Goal: Information Seeking & Learning: Find contact information

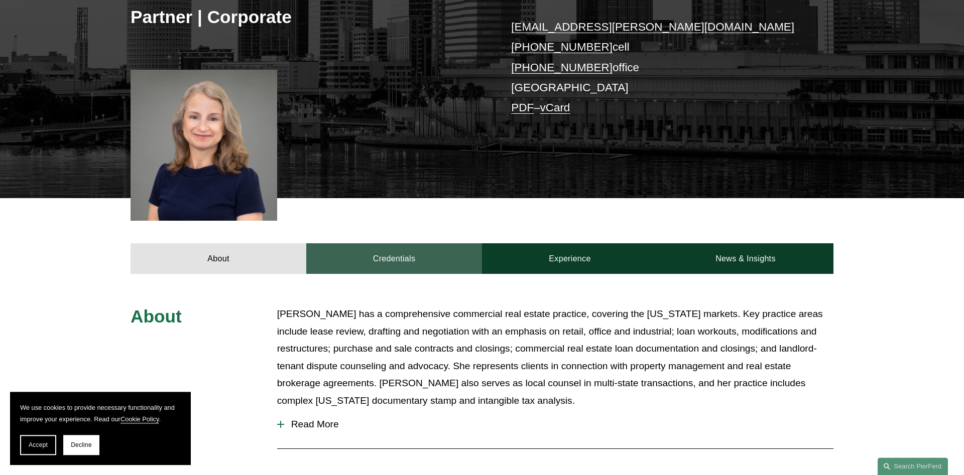
scroll to position [186, 0]
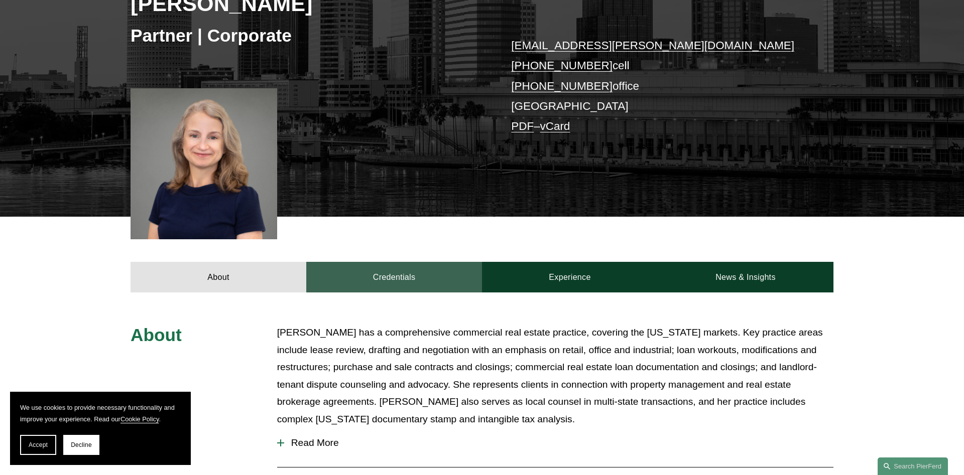
click at [380, 275] on link "Credentials" at bounding box center [394, 277] width 176 height 30
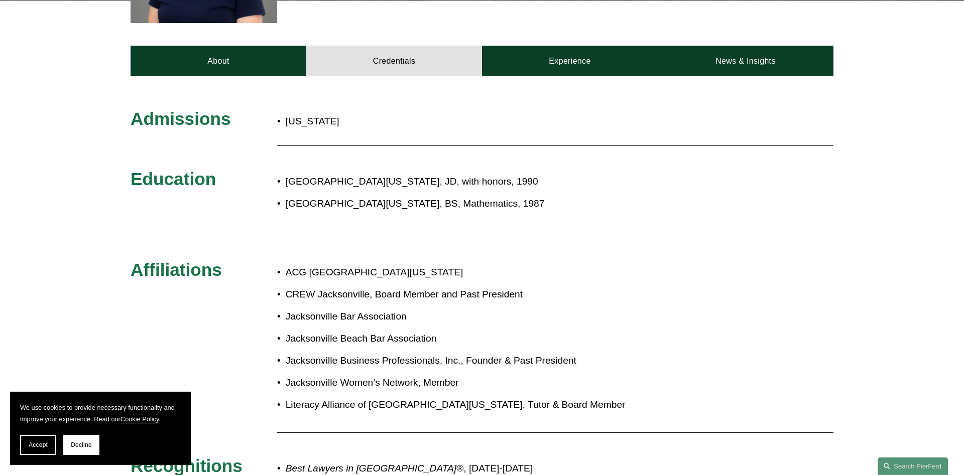
scroll to position [391, 0]
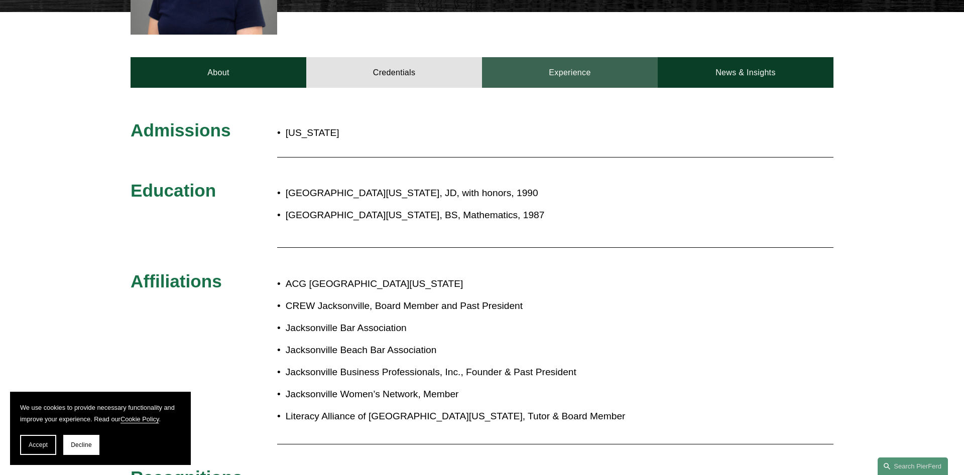
click at [569, 78] on link "Experience" at bounding box center [570, 72] width 176 height 30
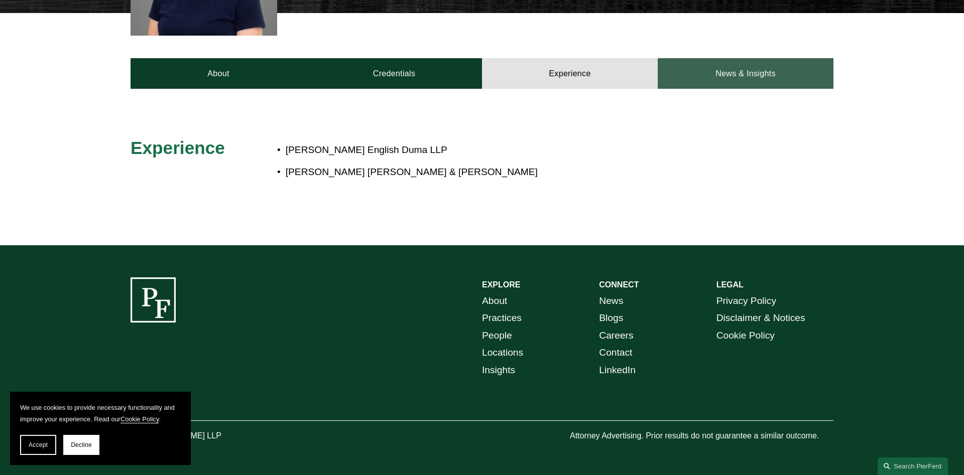
click at [769, 75] on link "News & Insights" at bounding box center [746, 73] width 176 height 30
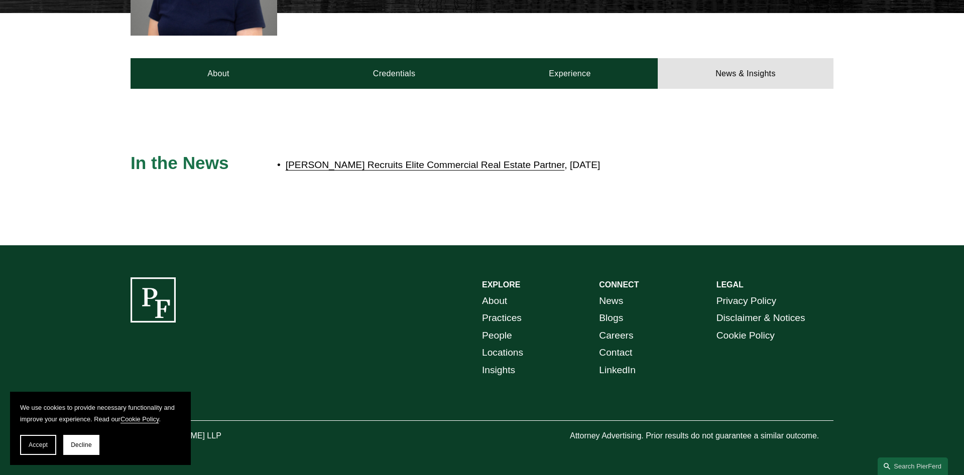
click at [390, 166] on link "Pierson Ferdinand Recruits Elite Commercial Real Estate Partner" at bounding box center [425, 165] width 279 height 11
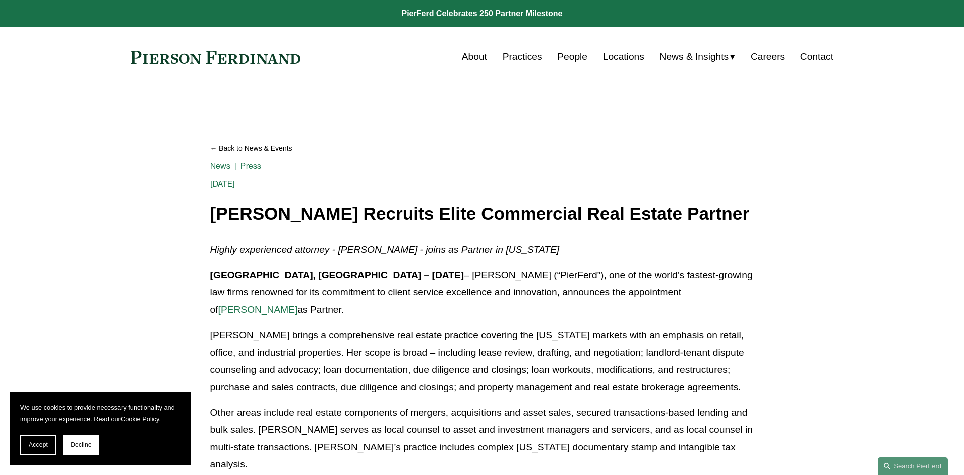
click at [525, 59] on link "Practices" at bounding box center [523, 56] width 40 height 19
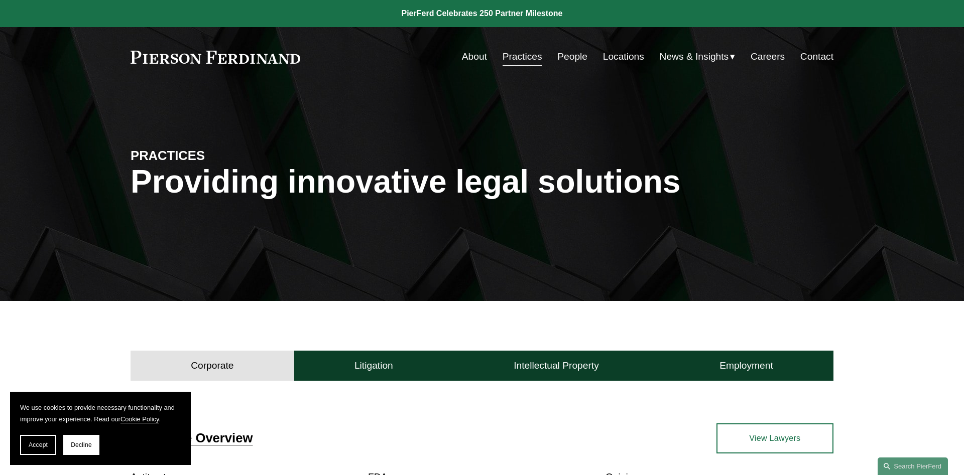
click at [620, 57] on link "Locations" at bounding box center [623, 56] width 41 height 19
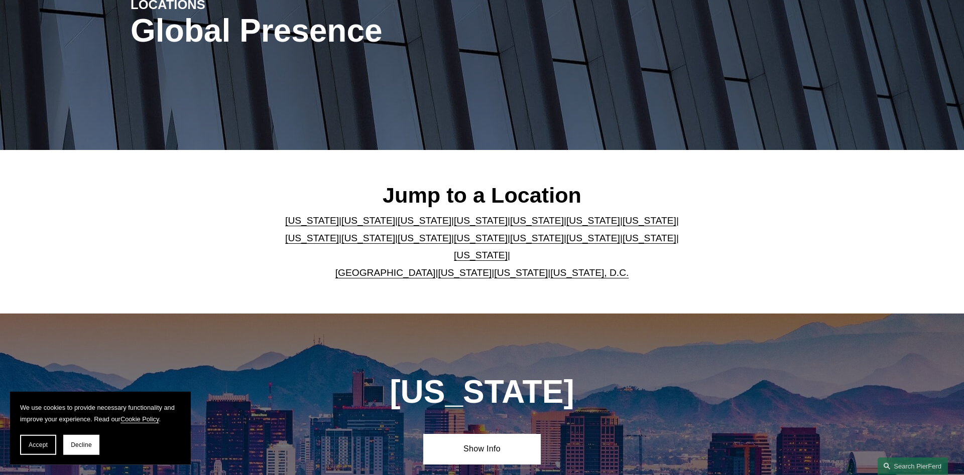
scroll to position [154, 0]
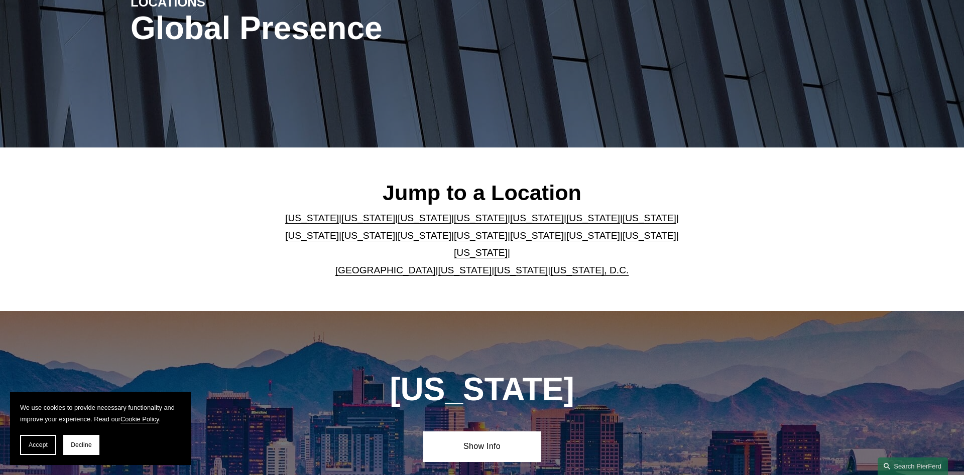
click at [510, 222] on link "Florida" at bounding box center [537, 218] width 54 height 11
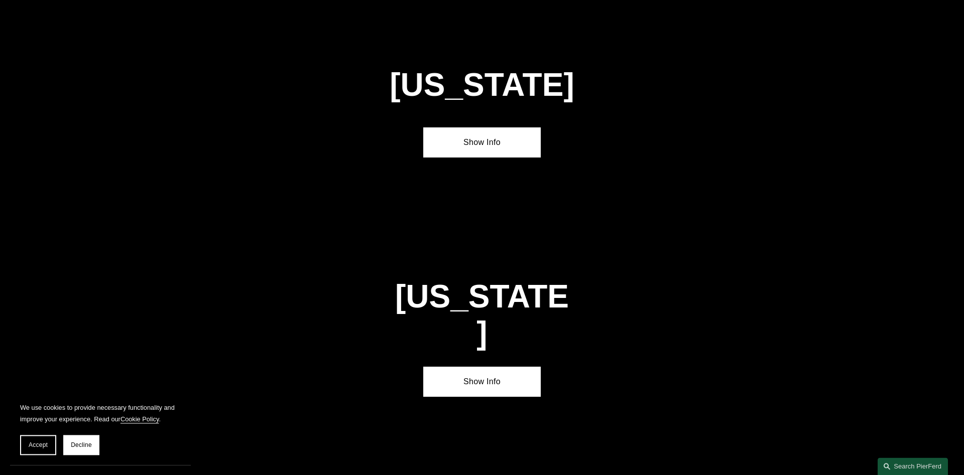
scroll to position [1305, 0]
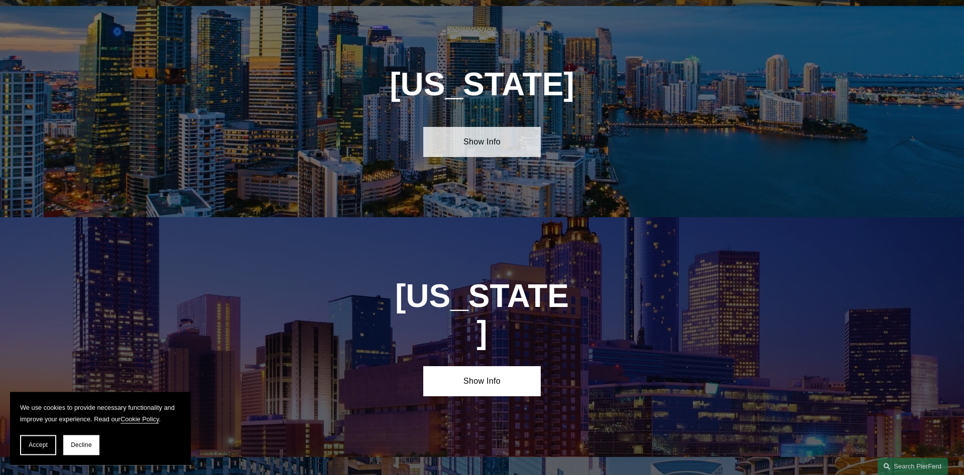
click at [485, 135] on link "Show Info" at bounding box center [481, 142] width 117 height 30
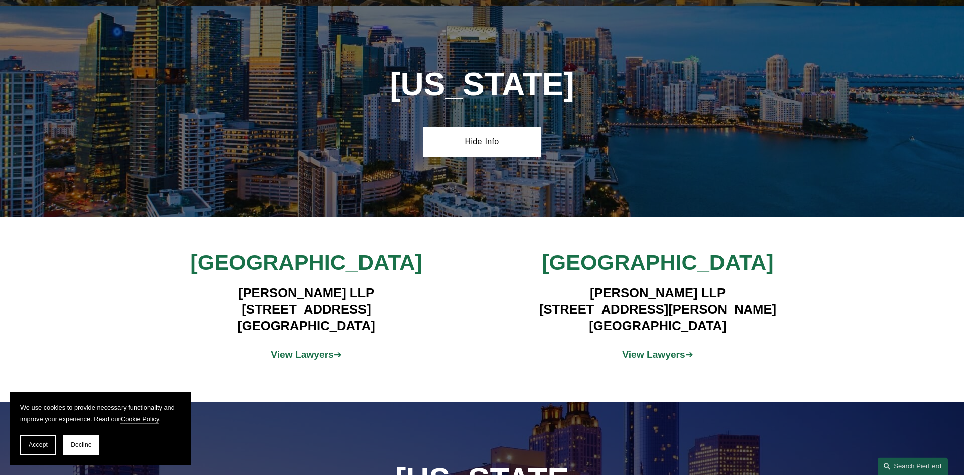
click at [656, 349] on strong "View Lawyers" at bounding box center [653, 354] width 63 height 11
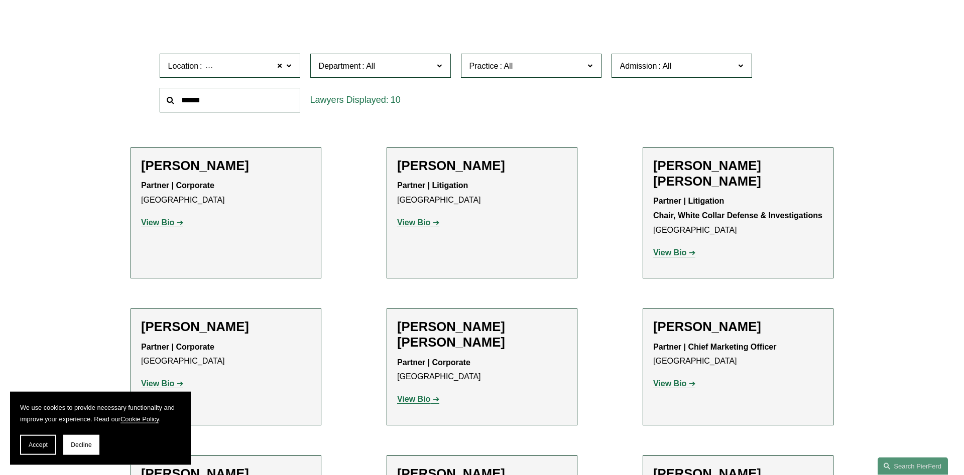
scroll to position [307, 0]
click at [440, 75] on label "Department" at bounding box center [380, 66] width 141 height 25
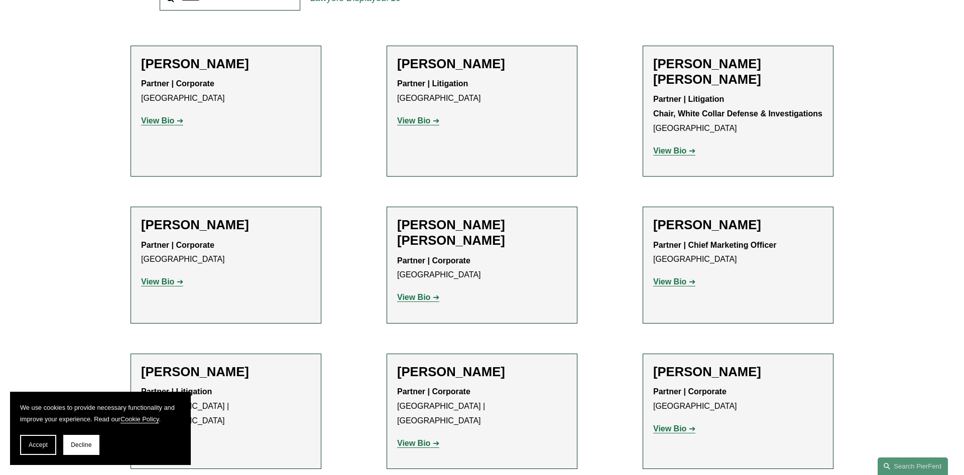
scroll to position [256, 0]
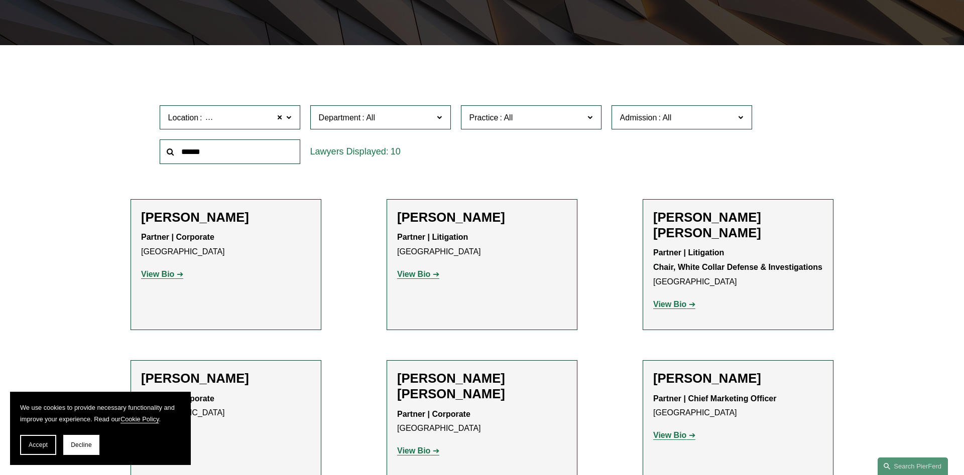
click at [275, 130] on label "Location Tampa" at bounding box center [230, 117] width 141 height 25
click at [0, 0] on link "Miami" at bounding box center [0, 0] width 0 height 0
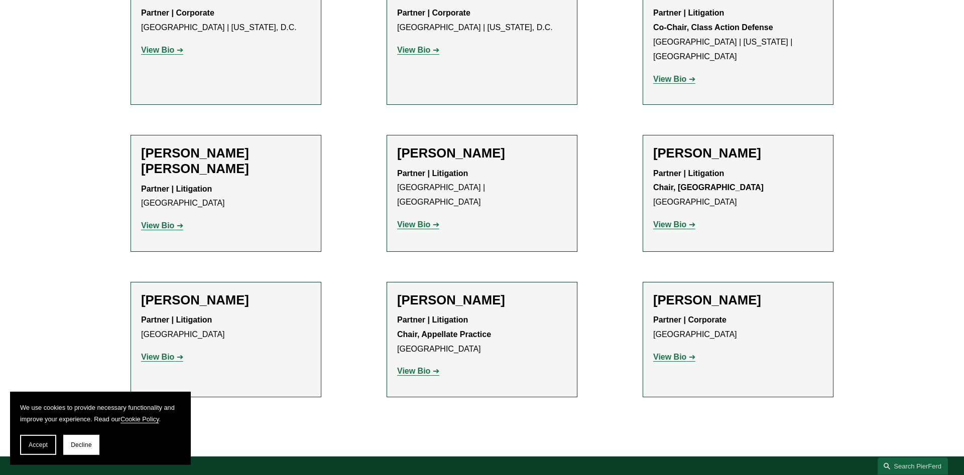
scroll to position [918, 0]
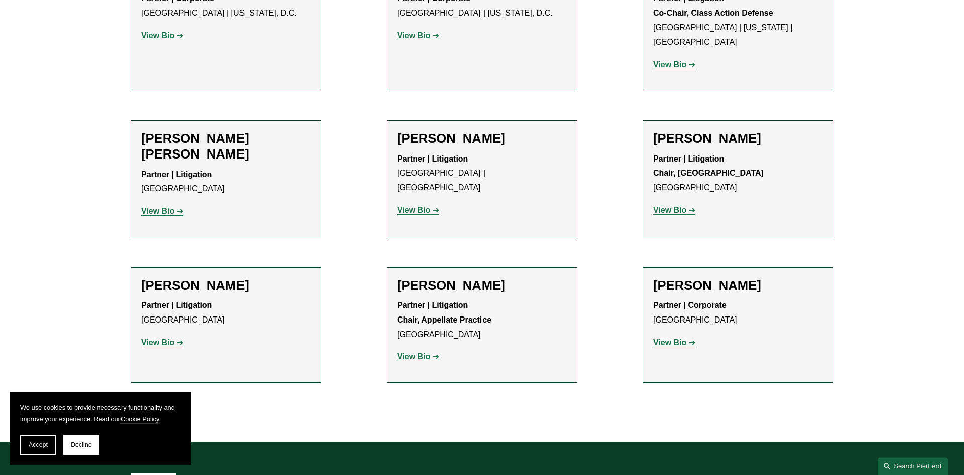
click at [407, 203] on p "View Bio" at bounding box center [482, 210] width 170 height 15
click at [407, 206] on strong "View Bio" at bounding box center [413, 210] width 33 height 9
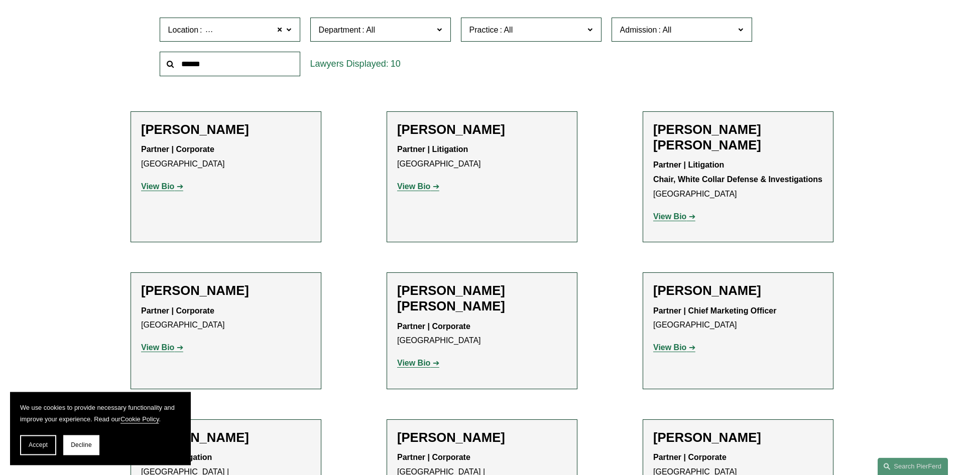
scroll to position [354, 0]
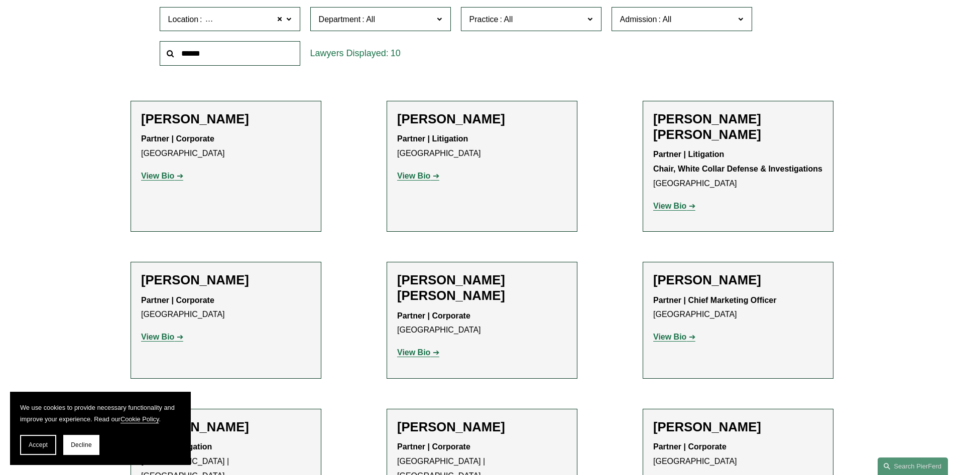
click at [148, 333] on strong "View Bio" at bounding box center [157, 337] width 33 height 9
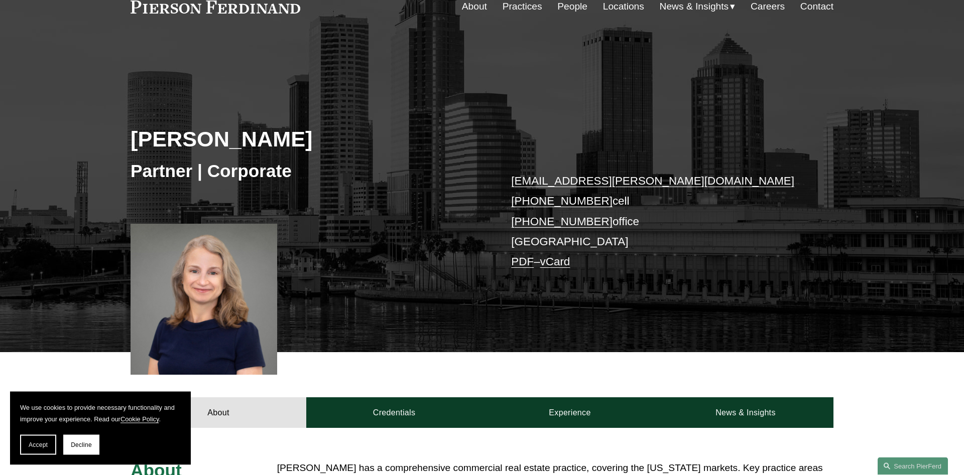
scroll to position [51, 0]
